Goal: Navigation & Orientation: Understand site structure

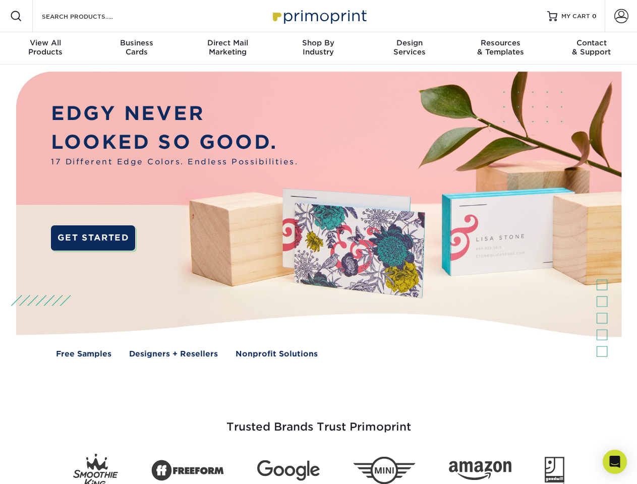
click at [318, 242] on img at bounding box center [318, 222] width 630 height 315
click at [16, 16] on span at bounding box center [16, 16] width 12 height 12
click at [621, 16] on span at bounding box center [621, 16] width 14 height 14
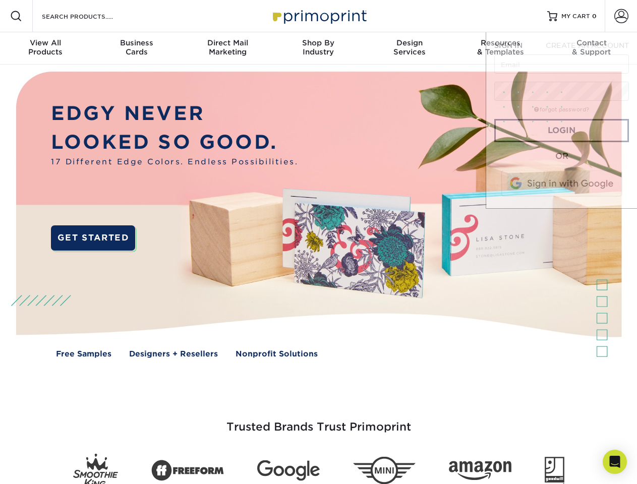
click at [45, 48] on div "View All Products" at bounding box center [45, 47] width 91 height 18
click at [136, 48] on div "Business Cards" at bounding box center [136, 47] width 91 height 18
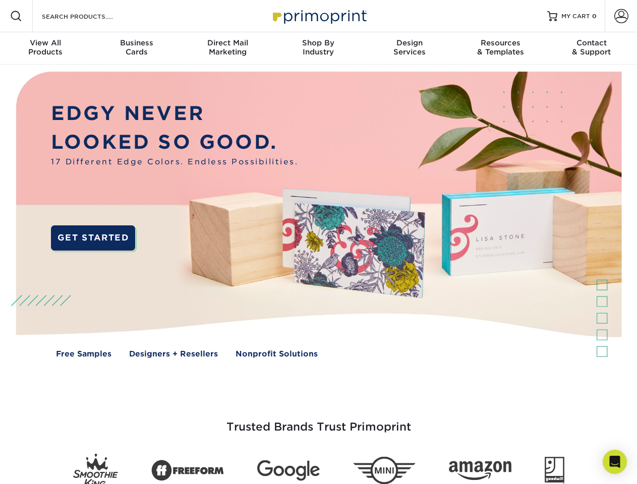
click at [227, 48] on div "Direct Mail Marketing" at bounding box center [227, 47] width 91 height 18
click at [318, 48] on div "Shop By Industry" at bounding box center [318, 47] width 91 height 18
click at [409, 48] on div "Design Services" at bounding box center [409, 47] width 91 height 18
click at [500, 48] on span "SIGN IN" at bounding box center [508, 45] width 28 height 8
click at [591, 48] on div "Contact & Support" at bounding box center [591, 47] width 91 height 18
